Goal: Task Accomplishment & Management: Use online tool/utility

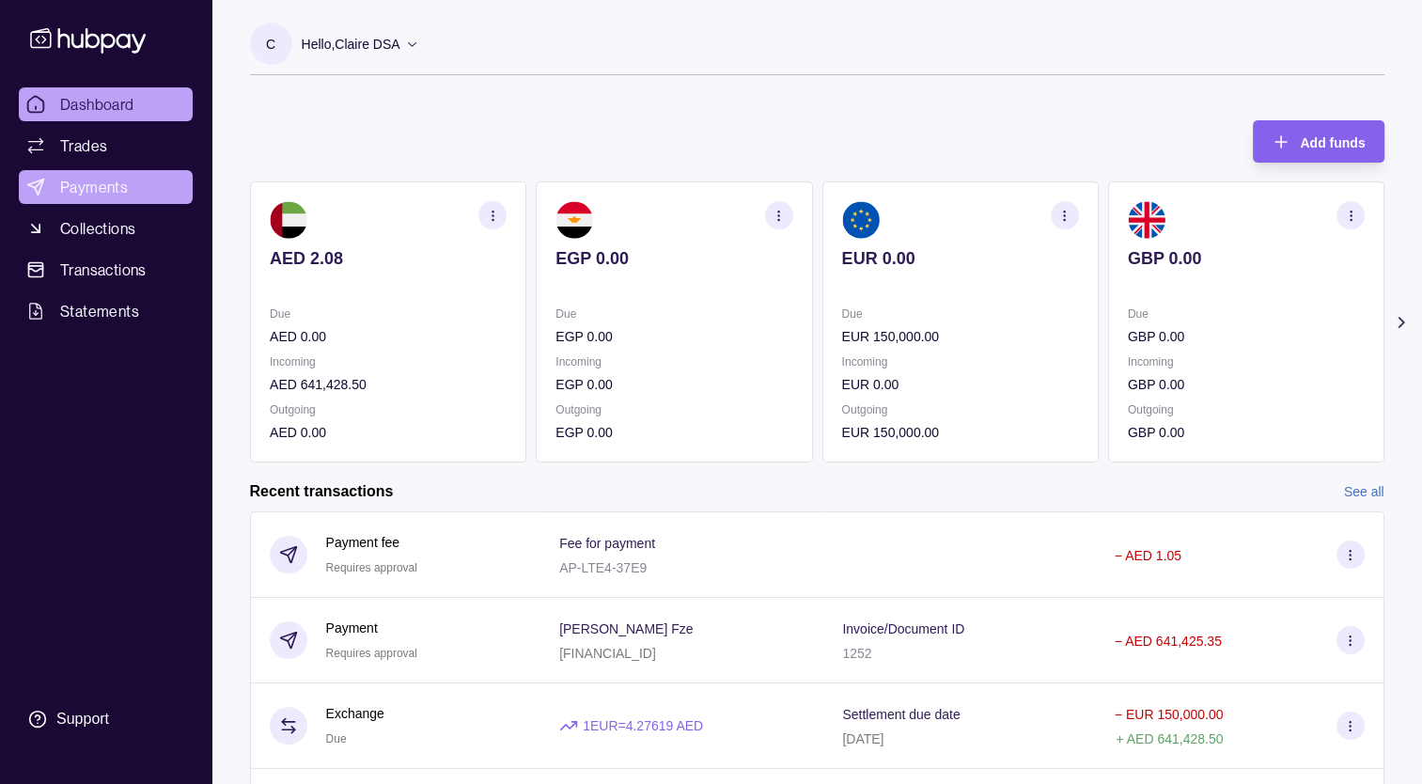
click at [132, 188] on link "Payments" at bounding box center [106, 187] width 174 height 34
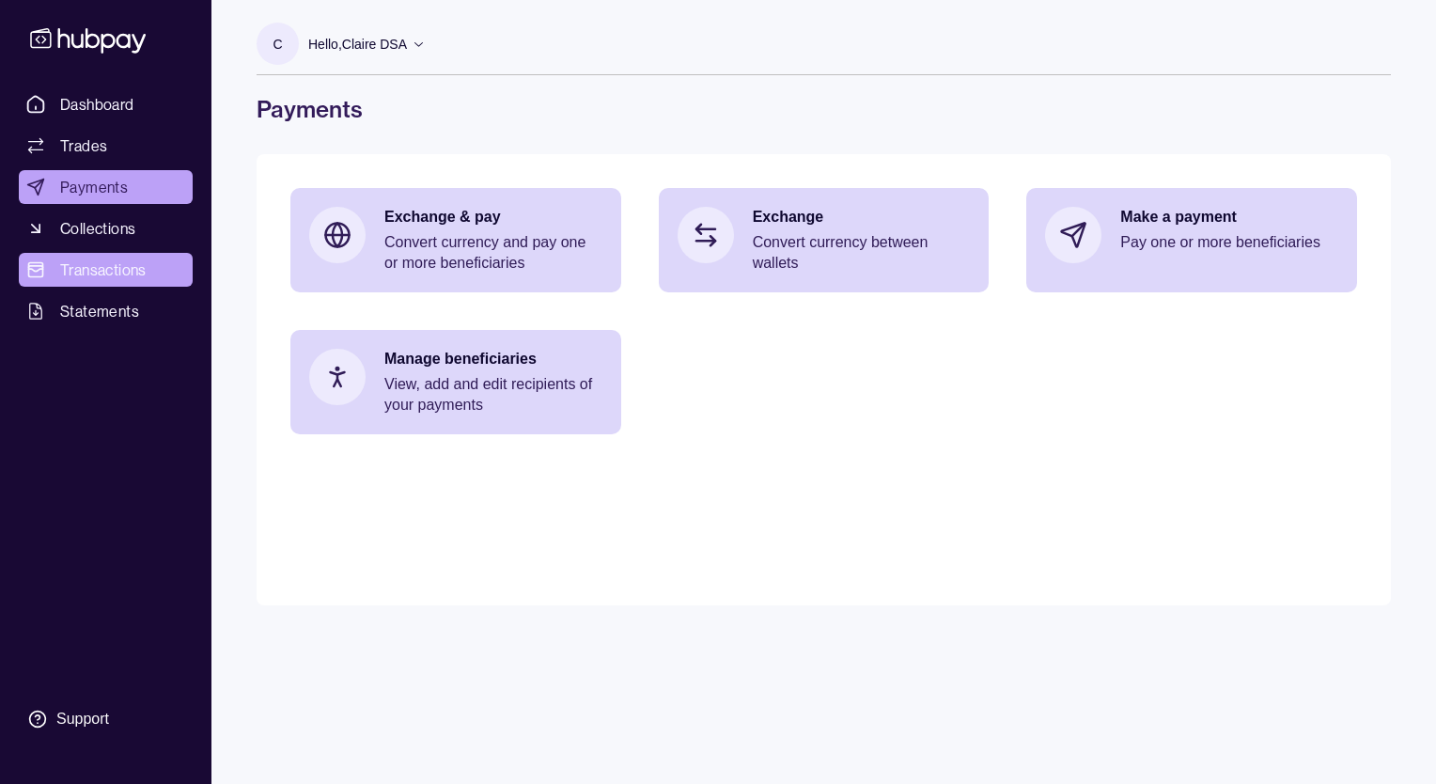
click at [113, 265] on span "Transactions" at bounding box center [103, 269] width 86 height 23
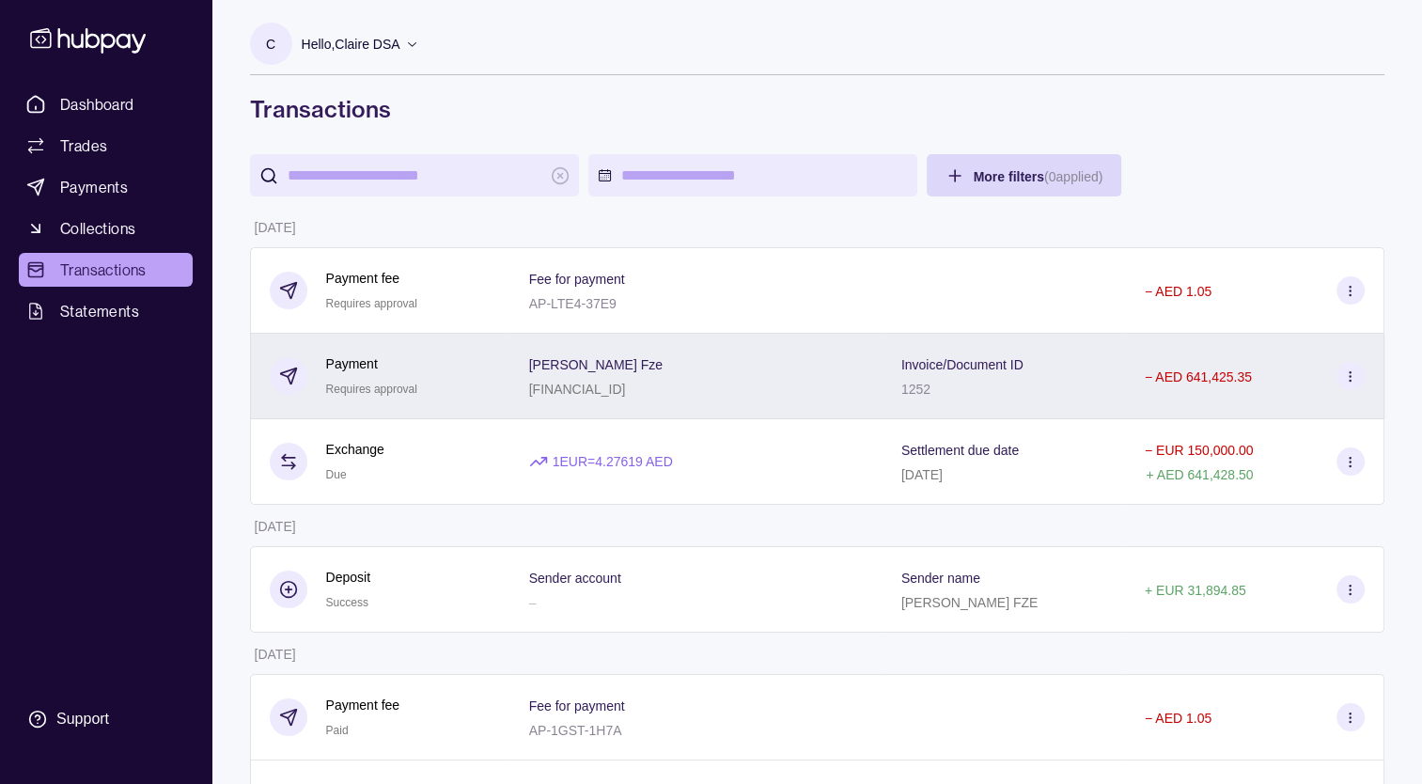
click at [1347, 383] on icon at bounding box center [1350, 376] width 14 height 14
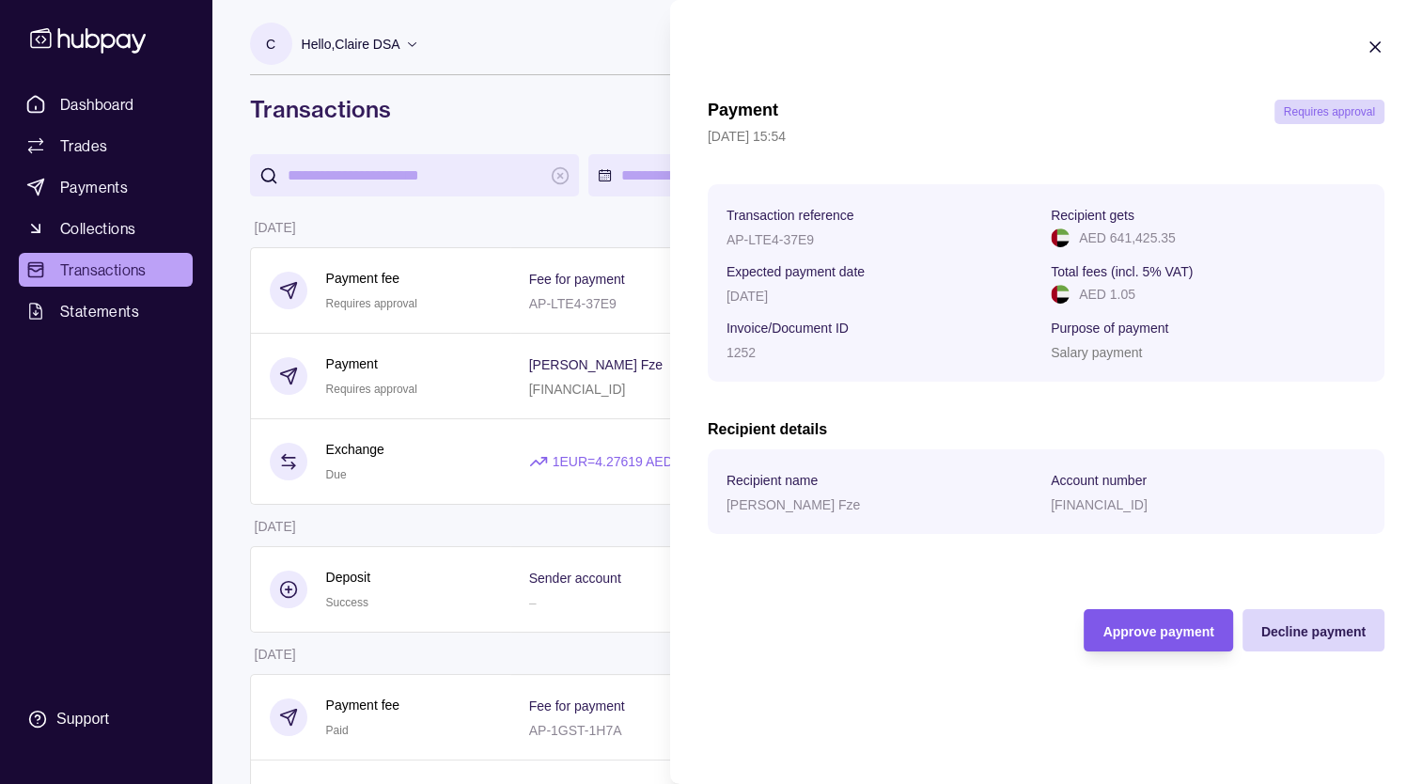
click at [1180, 631] on span "Approve payment" at bounding box center [1157, 631] width 111 height 15
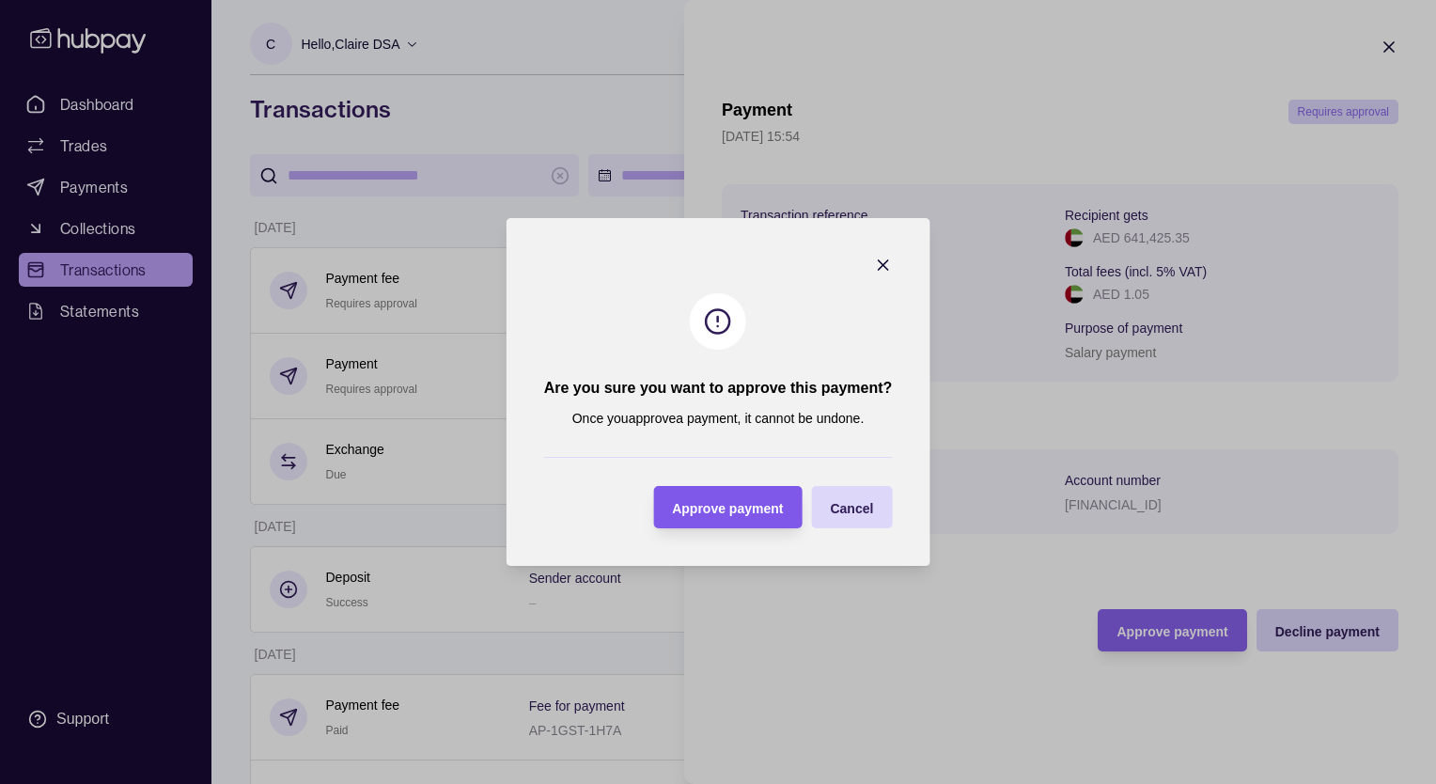
click at [728, 508] on span "Approve payment" at bounding box center [727, 508] width 111 height 15
